Goal: Information Seeking & Learning: Learn about a topic

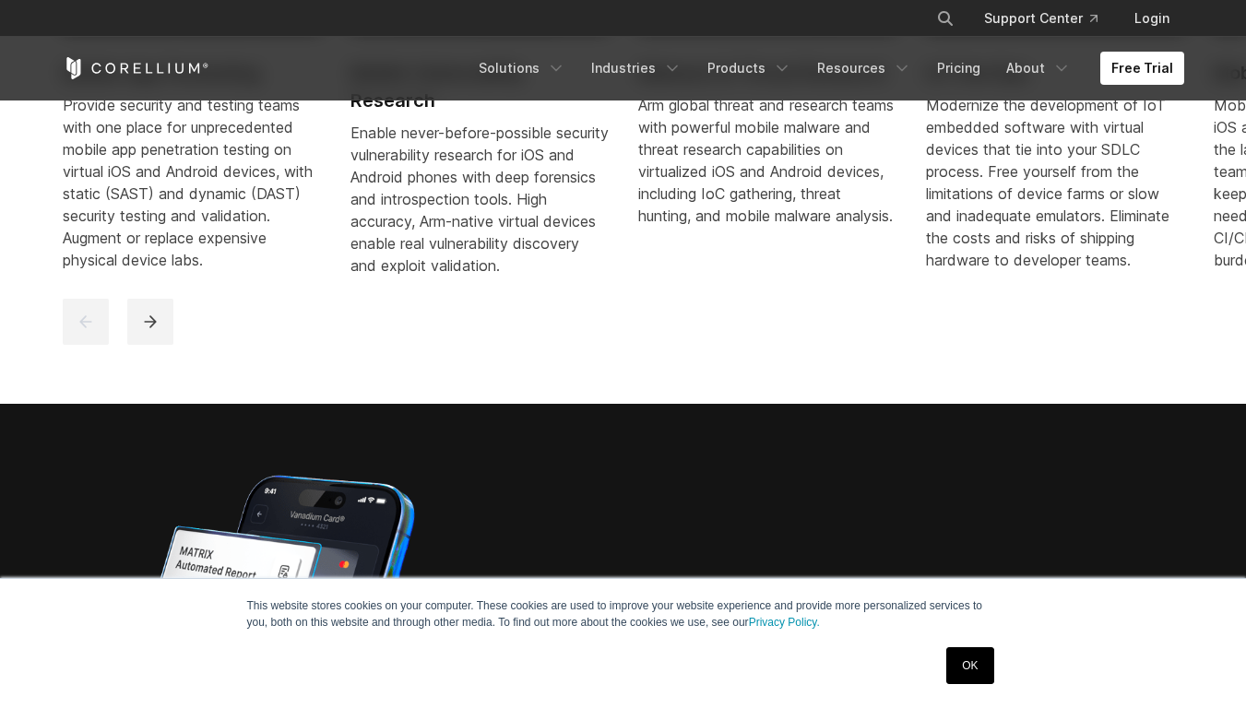
scroll to position [1142, 0]
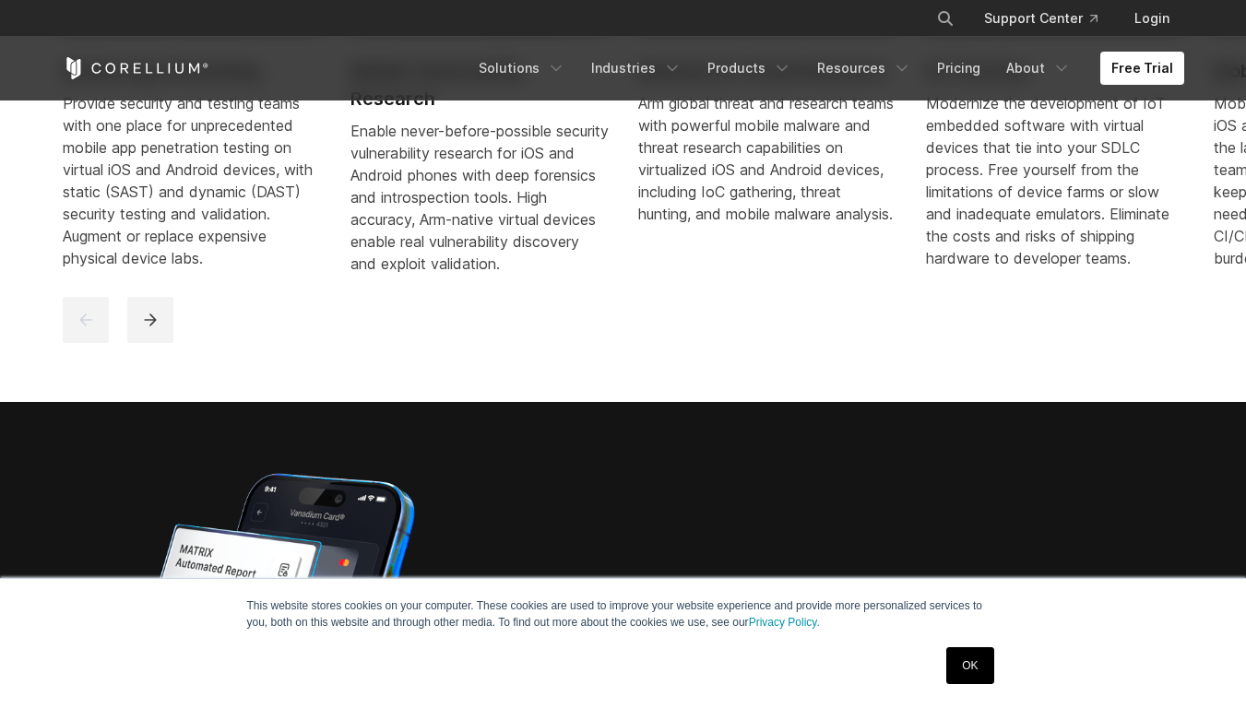
click at [750, 174] on div "Arm global threat and research teams with powerful mobile malware and threat re…" at bounding box center [767, 158] width 258 height 133
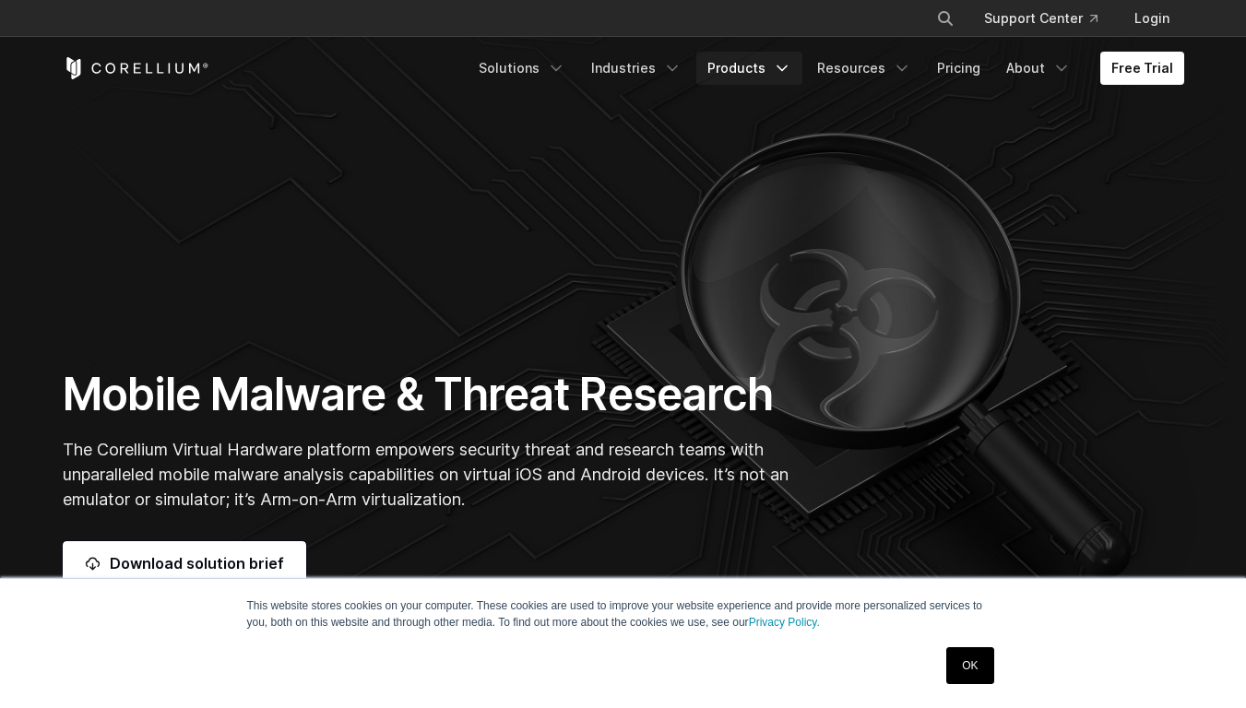
click at [791, 67] on icon "Navigation Menu" at bounding box center [782, 68] width 18 height 18
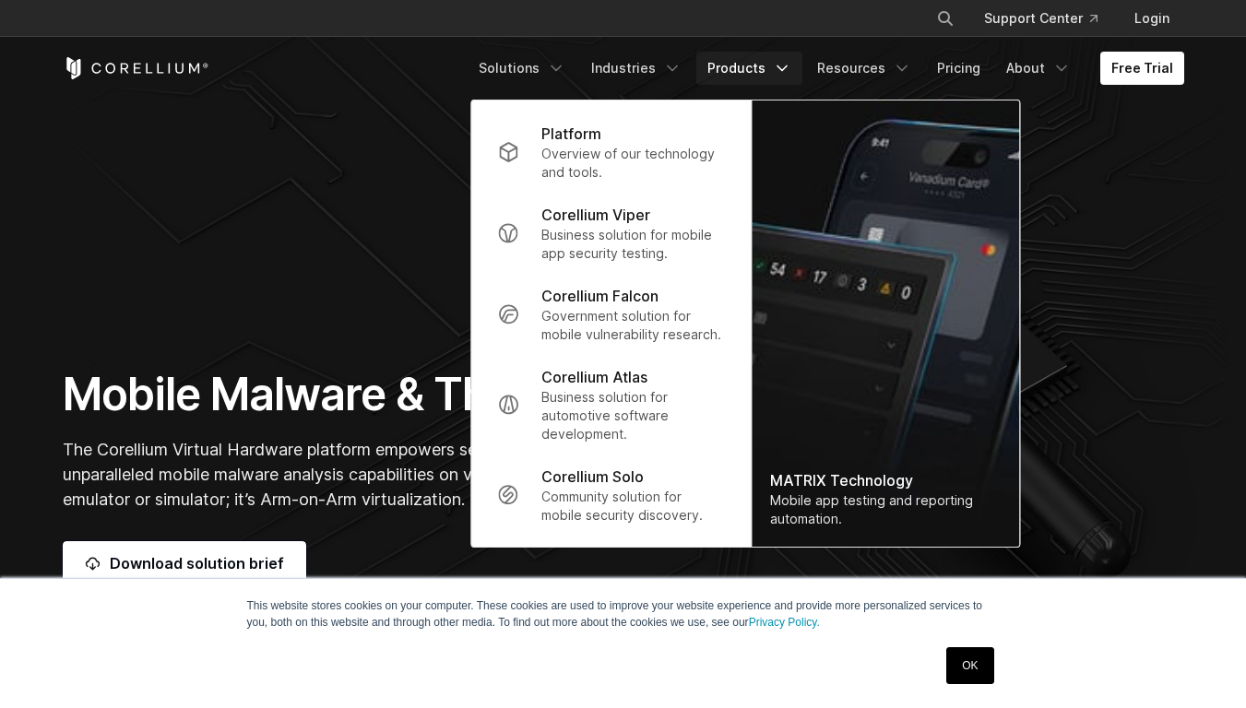
click at [791, 67] on icon "Navigation Menu" at bounding box center [782, 68] width 18 height 18
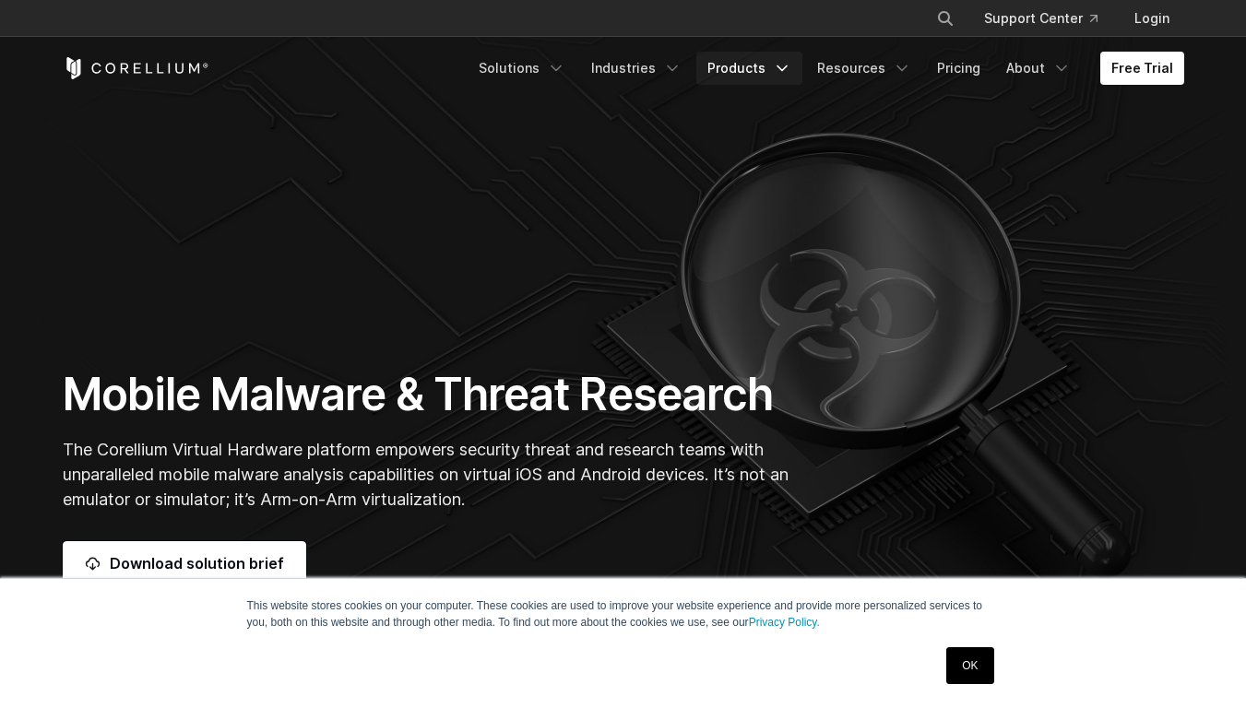
click at [791, 67] on icon "Navigation Menu" at bounding box center [782, 68] width 18 height 18
